Goal: Check status: Check status

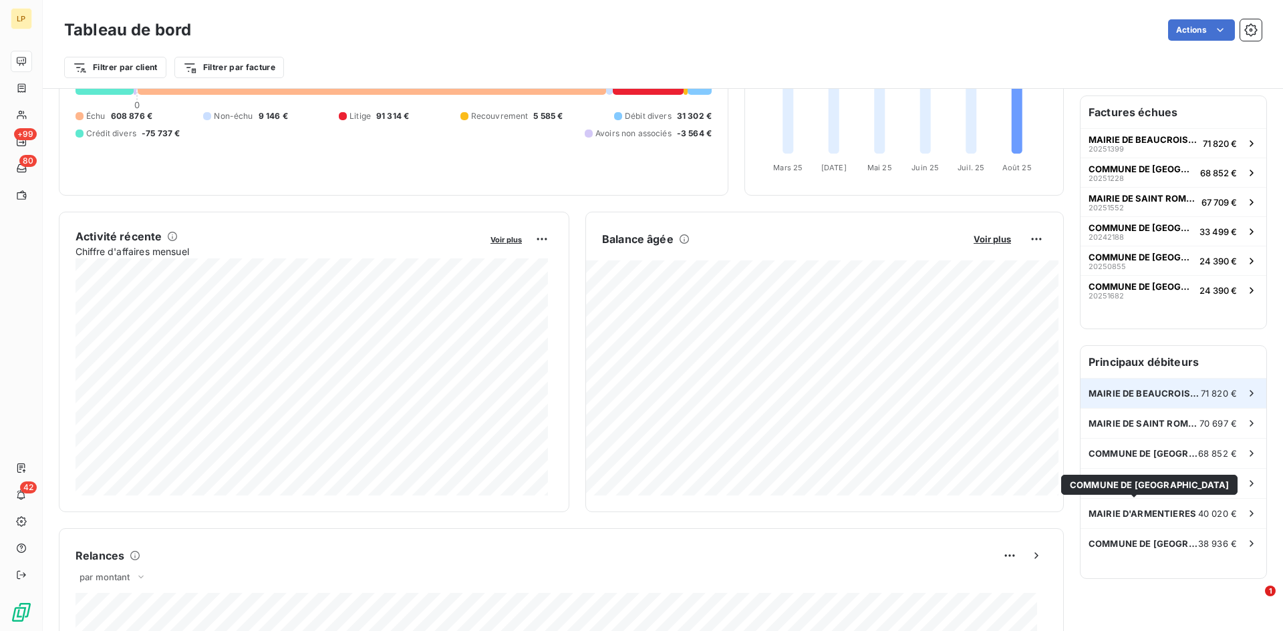
scroll to position [134, 0]
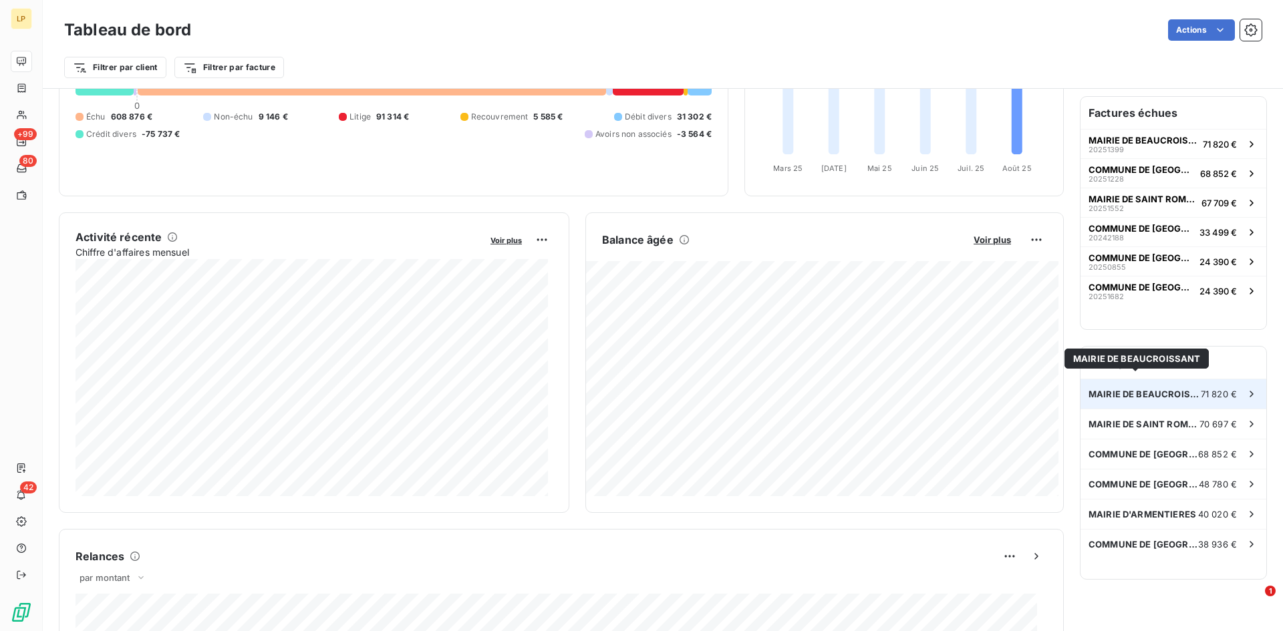
click at [1130, 389] on span "MAIRIE DE BEAUCROISSANT" at bounding box center [1144, 394] width 112 height 11
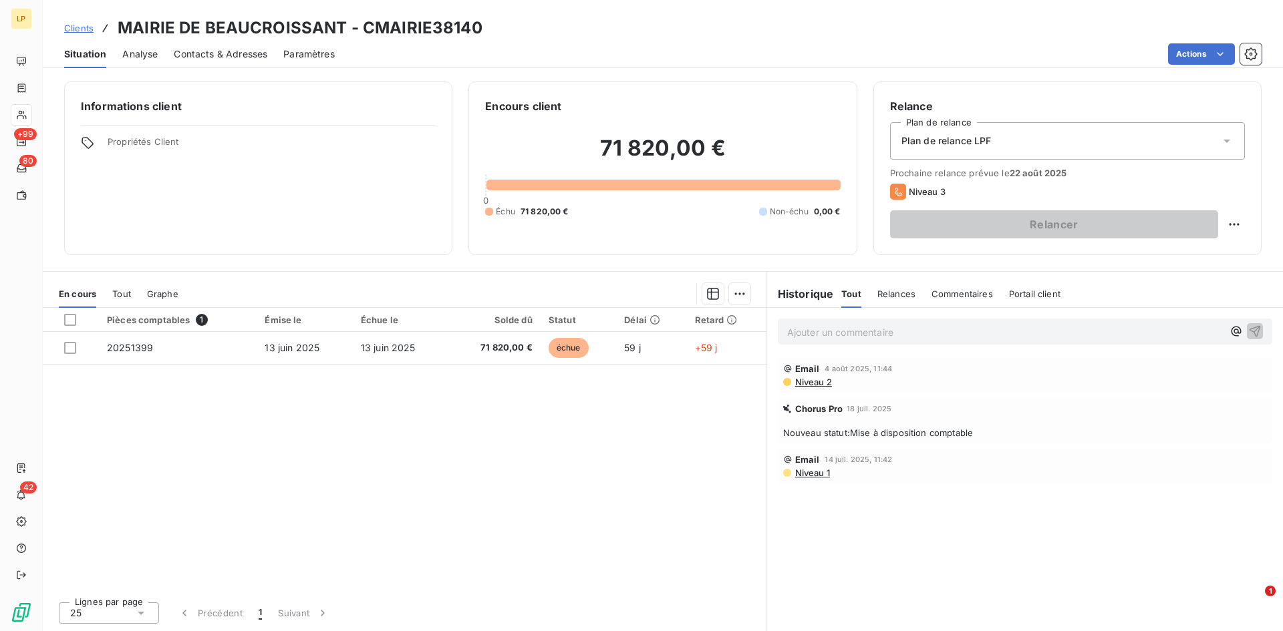
click at [75, 21] on link "Clients" at bounding box center [78, 27] width 29 height 13
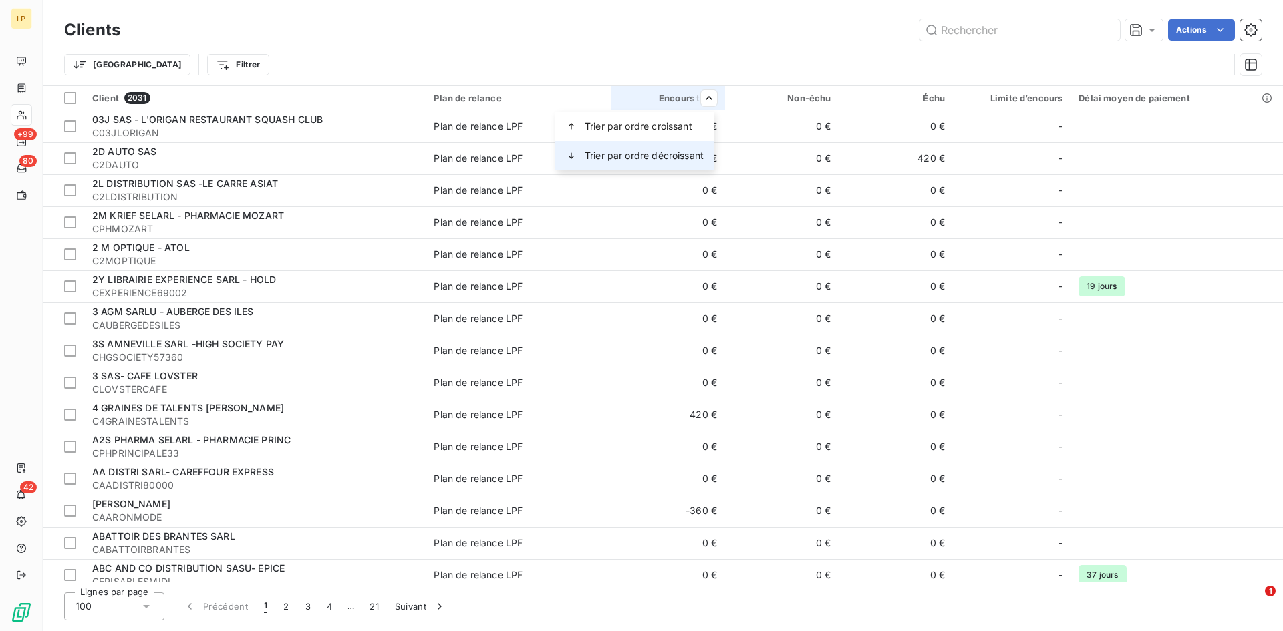
click at [676, 150] on span "Trier par ordre décroissant" at bounding box center [644, 155] width 119 height 13
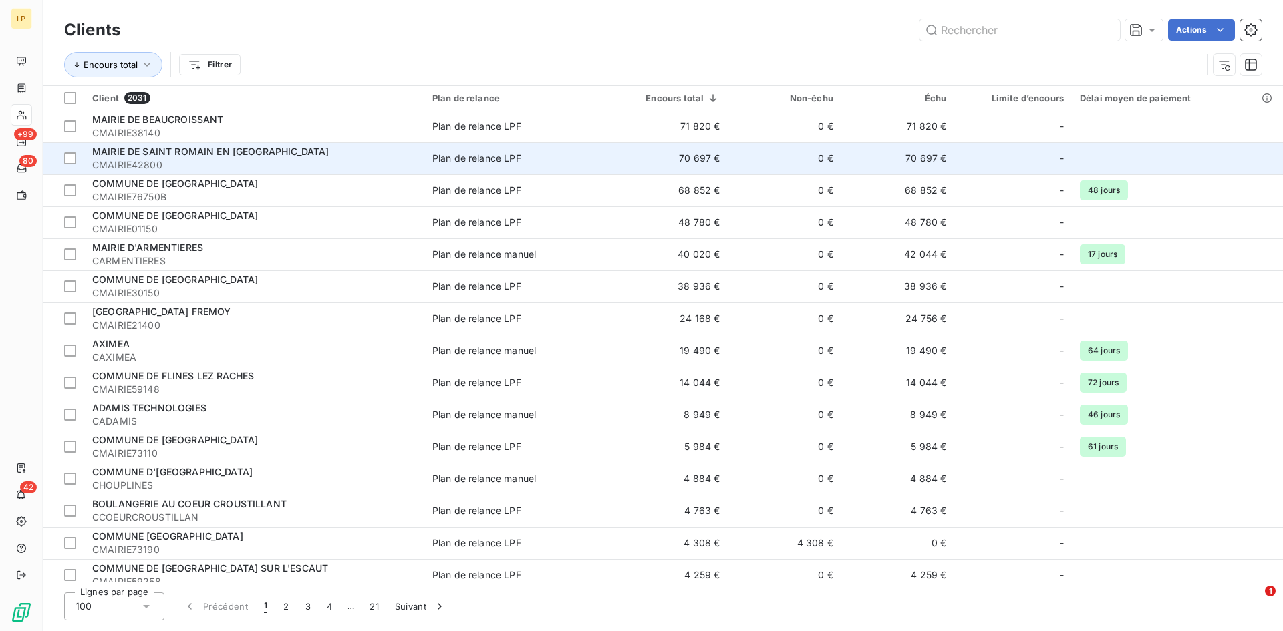
click at [415, 162] on span "CMAIRIE42800" at bounding box center [254, 164] width 324 height 13
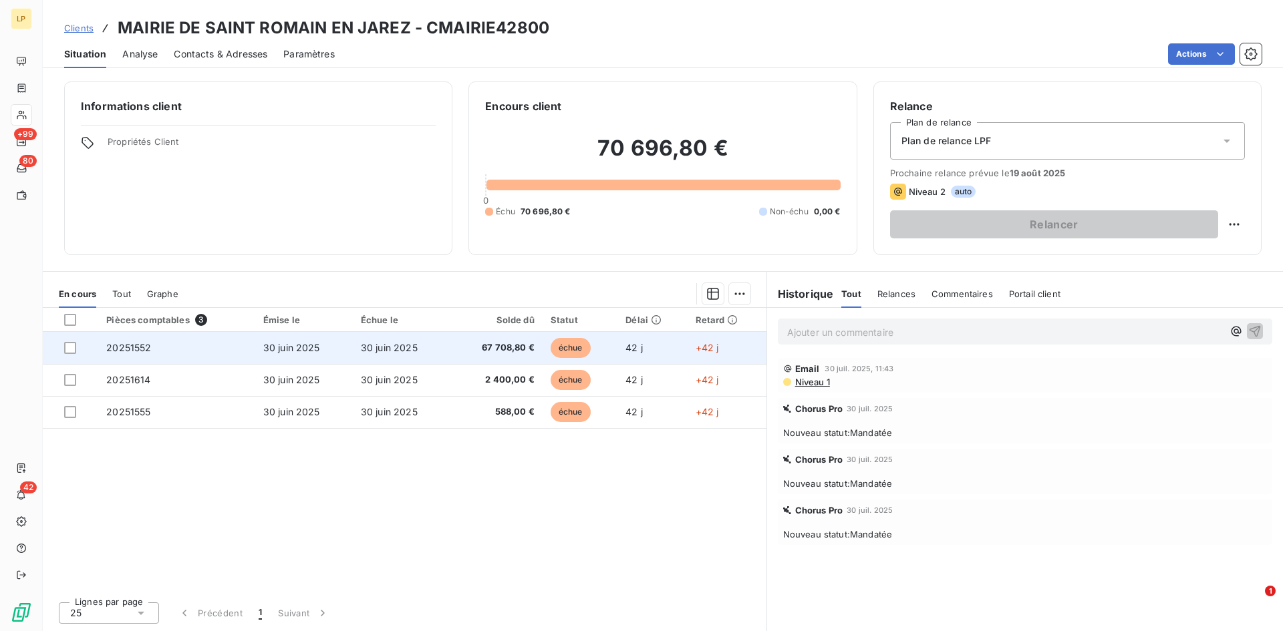
click at [315, 352] on span "30 juin 2025" at bounding box center [291, 347] width 57 height 11
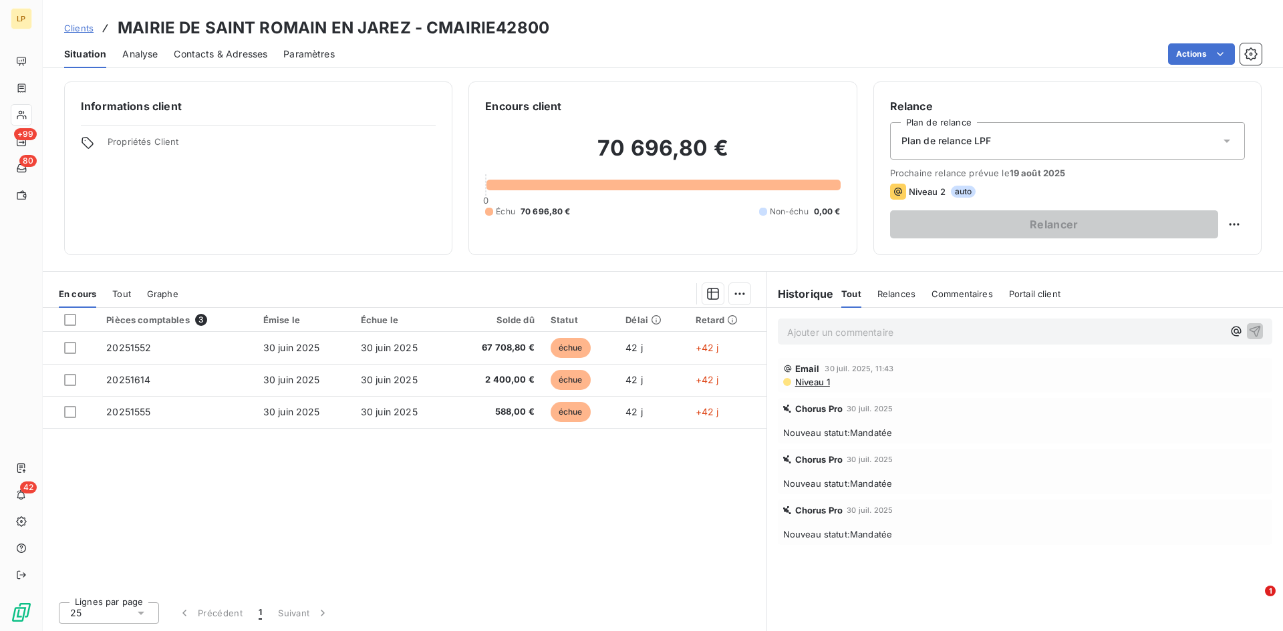
click at [75, 27] on span "Clients" at bounding box center [78, 28] width 29 height 11
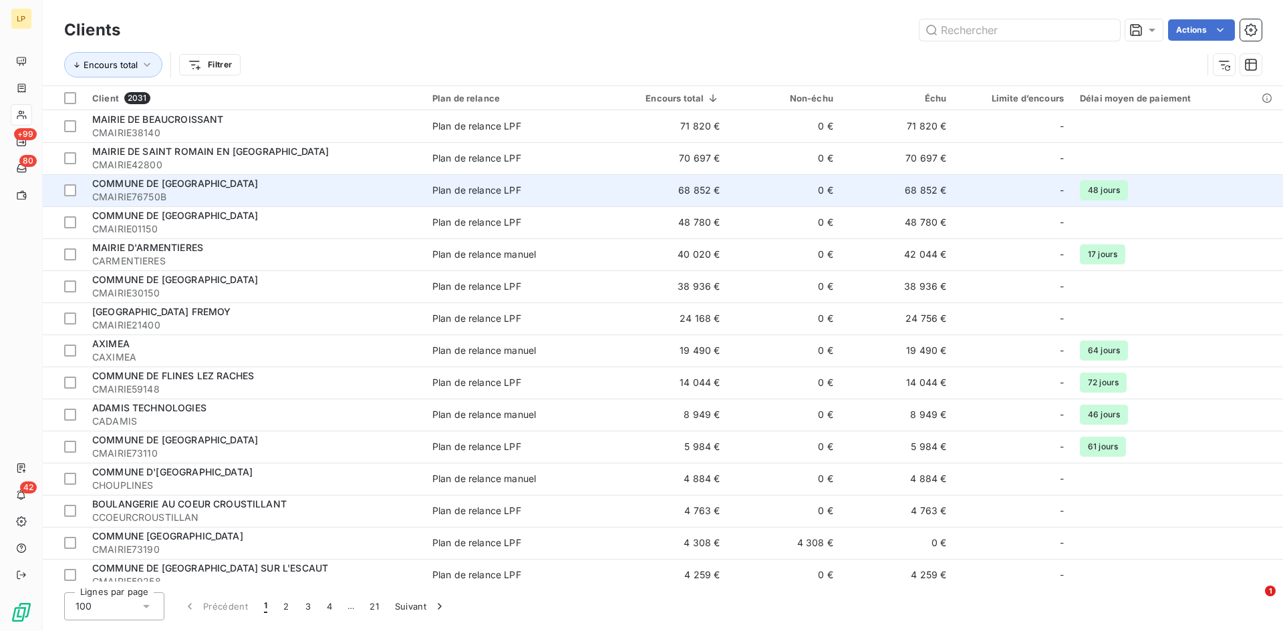
click at [226, 176] on td "COMMUNE DE BUCHY CMAIRIE76750B" at bounding box center [254, 190] width 340 height 32
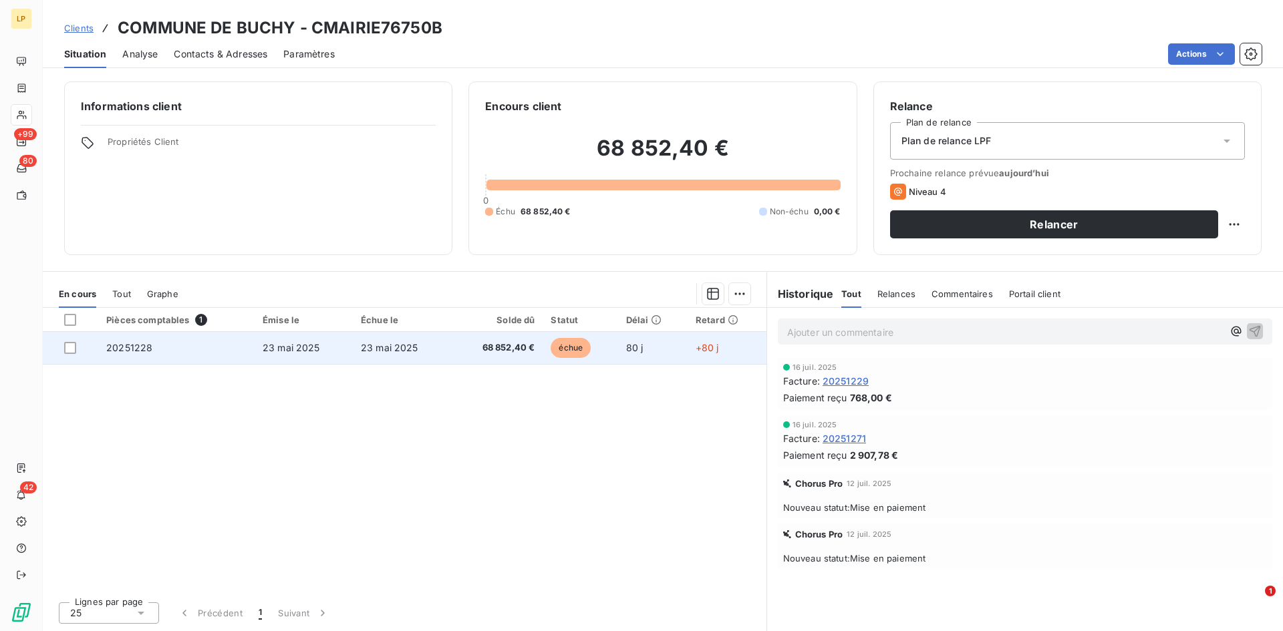
click at [375, 345] on span "23 mai 2025" at bounding box center [389, 347] width 57 height 11
